Goal: Transaction & Acquisition: Subscribe to service/newsletter

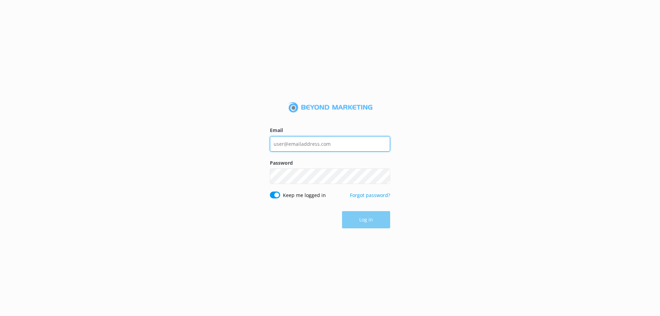
type input "[PERSON_NAME][EMAIL_ADDRESS][DOMAIN_NAME]"
click at [347, 217] on div "Log in" at bounding box center [330, 219] width 120 height 17
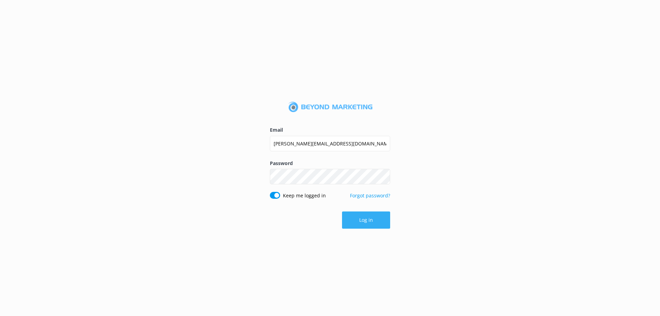
click at [373, 222] on button "Log in" at bounding box center [366, 219] width 48 height 17
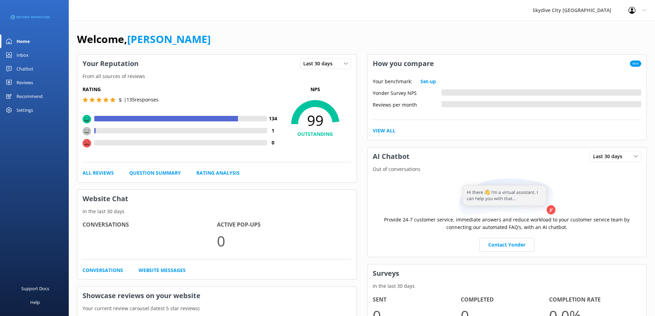
click at [25, 81] on div "Reviews" at bounding box center [25, 83] width 17 height 14
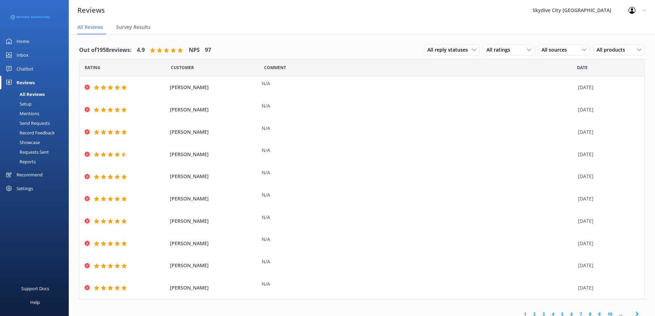
click at [36, 124] on div "Send Requests" at bounding box center [27, 123] width 46 height 10
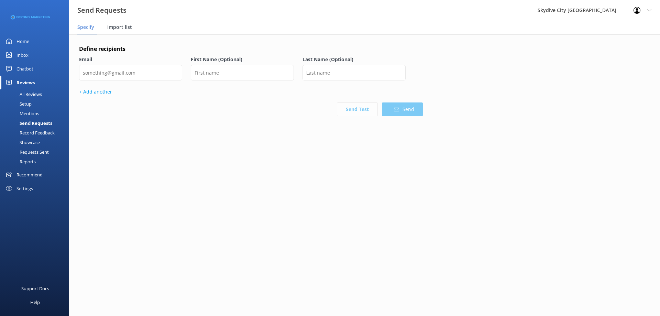
click at [113, 25] on span "Import list" at bounding box center [119, 27] width 25 height 7
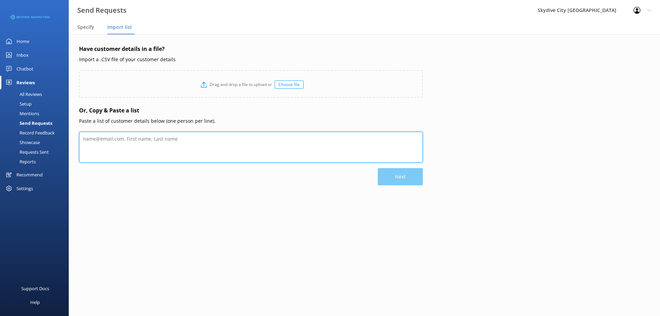
click at [130, 143] on textarea at bounding box center [251, 147] width 344 height 31
paste textarea "[PERSON_NAME] [PERSON_NAME][EMAIL_ADDRESS][DOMAIN_NAME] [PERSON_NAME] [EMAIL_AD…"
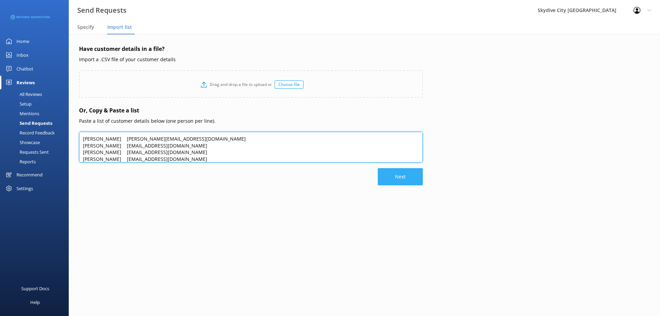
type textarea "[PERSON_NAME] [PERSON_NAME][EMAIL_ADDRESS][DOMAIN_NAME] [PERSON_NAME] [EMAIL_AD…"
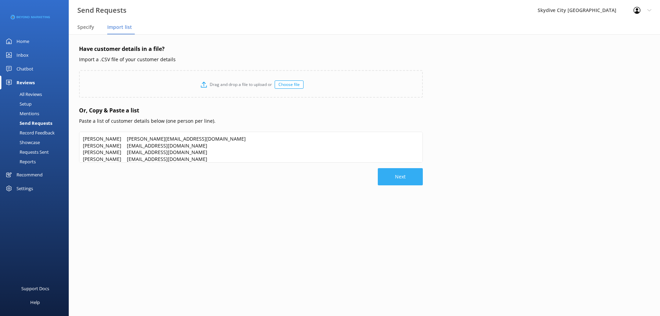
click at [407, 180] on button "Next" at bounding box center [400, 176] width 45 height 17
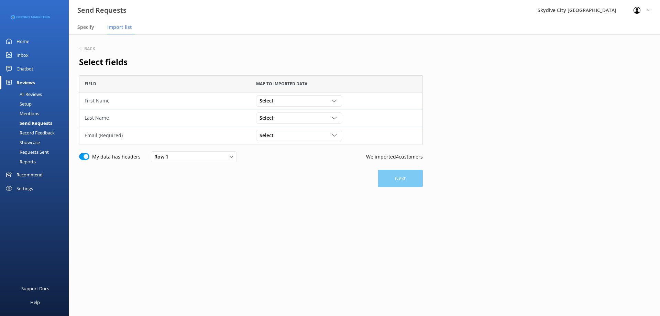
scroll to position [64, 339]
click at [326, 101] on div "Select" at bounding box center [299, 101] width 83 height 8
click at [289, 115] on link "[PERSON_NAME]" at bounding box center [299, 115] width 85 height 14
click at [338, 120] on div "grid" at bounding box center [335, 118] width 7 height 5
click at [275, 146] on link "Mawi" at bounding box center [299, 146] width 85 height 14
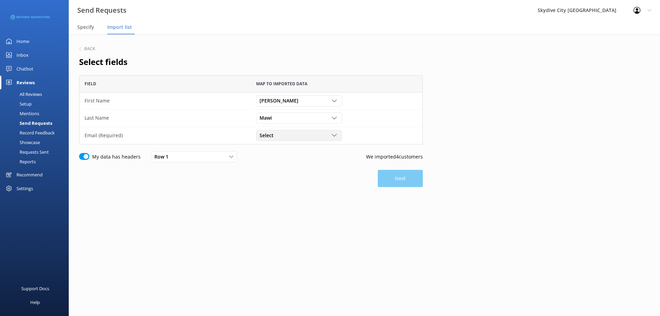
click at [323, 132] on div "Select" at bounding box center [299, 136] width 83 height 8
click at [298, 177] on div "[EMAIL_ADDRESS][DOMAIN_NAME]" at bounding box center [295, 177] width 70 height 7
click at [392, 175] on button "Next" at bounding box center [400, 178] width 45 height 17
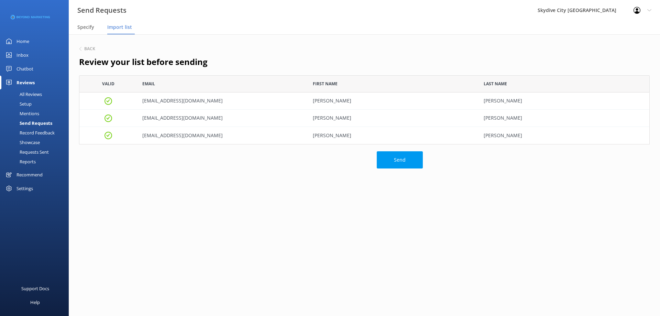
scroll to position [64, 566]
click at [392, 156] on button "Send" at bounding box center [400, 159] width 46 height 17
